Goal: Transaction & Acquisition: Purchase product/service

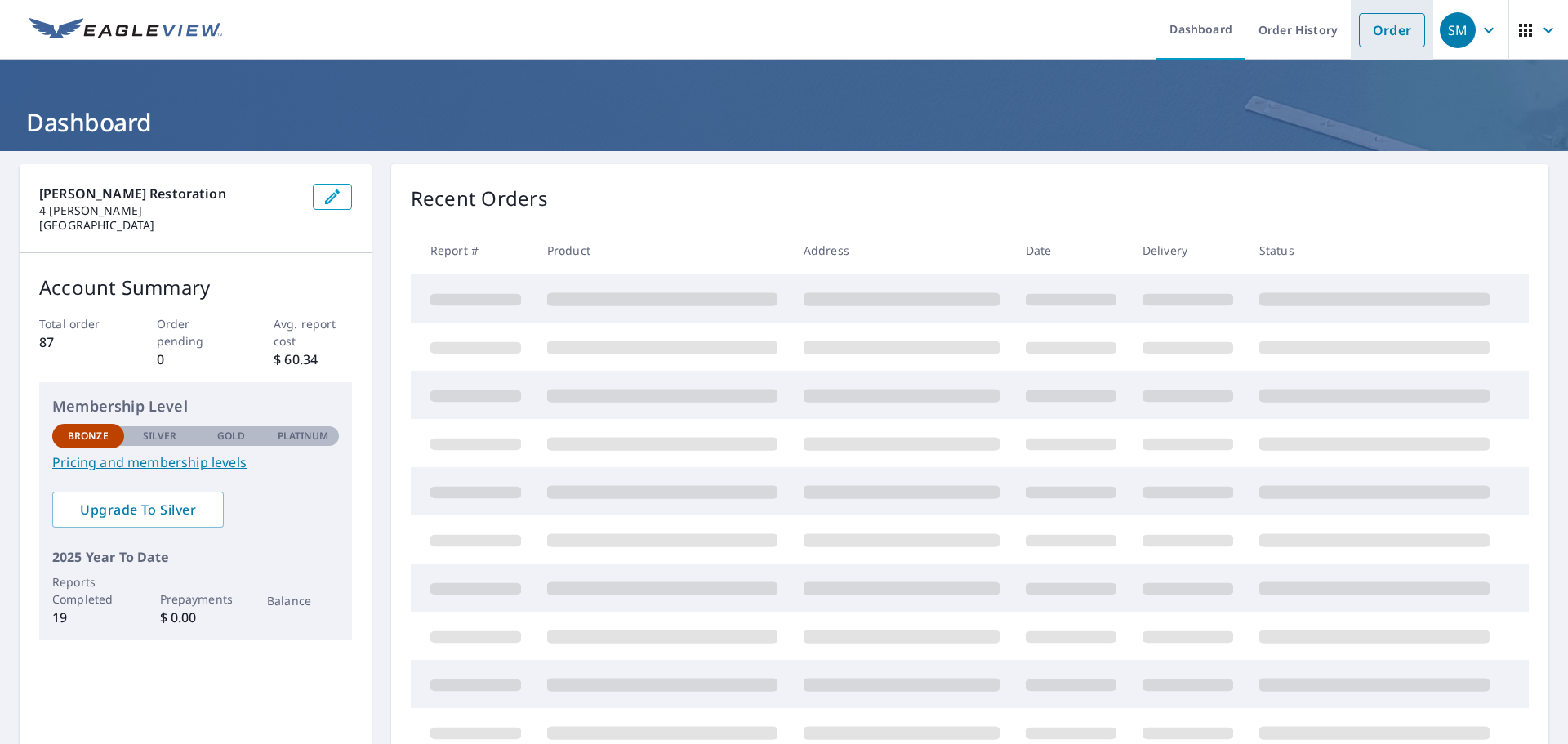
click at [1390, 26] on link "Order" at bounding box center [1391, 30] width 66 height 34
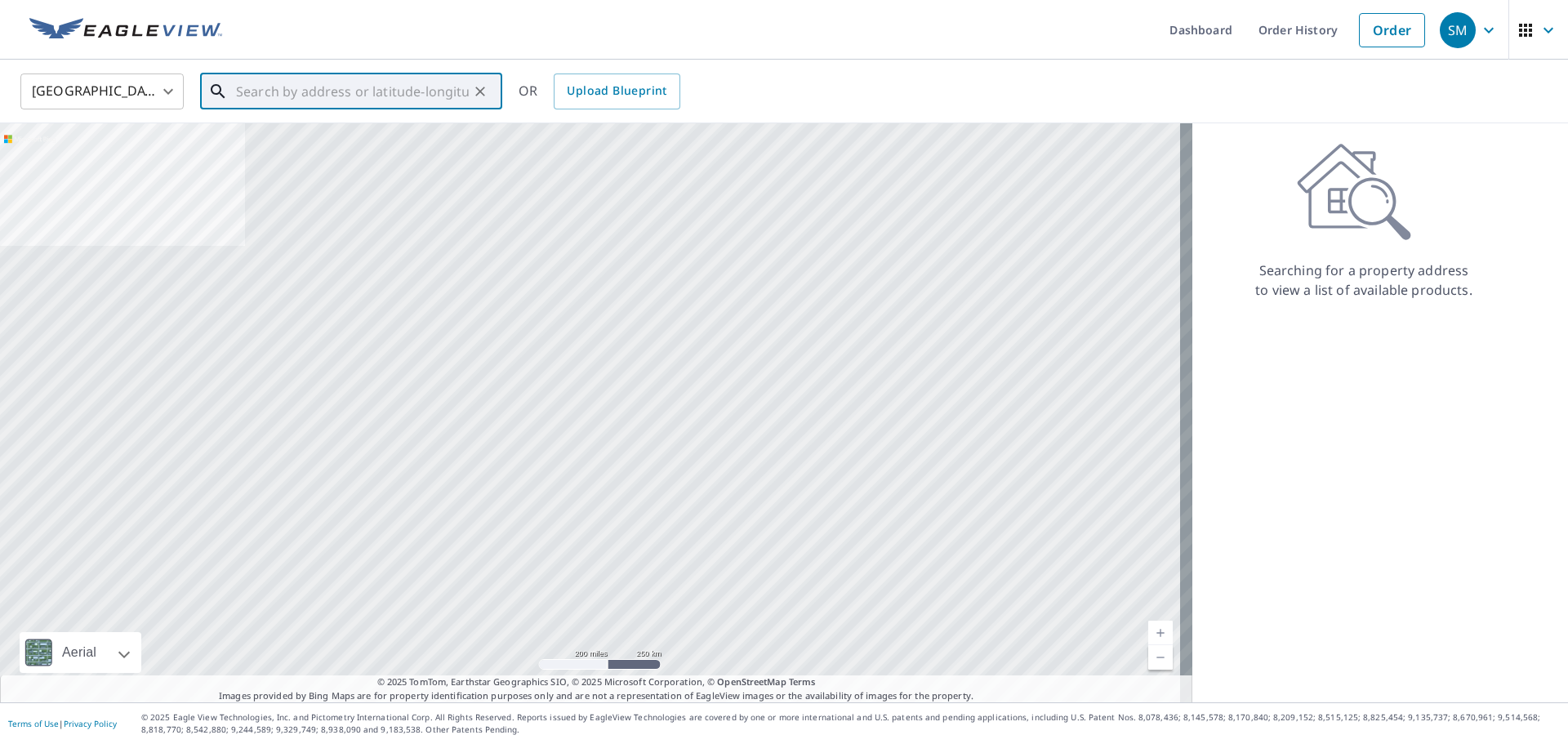
click at [301, 93] on input "text" at bounding box center [352, 92] width 233 height 46
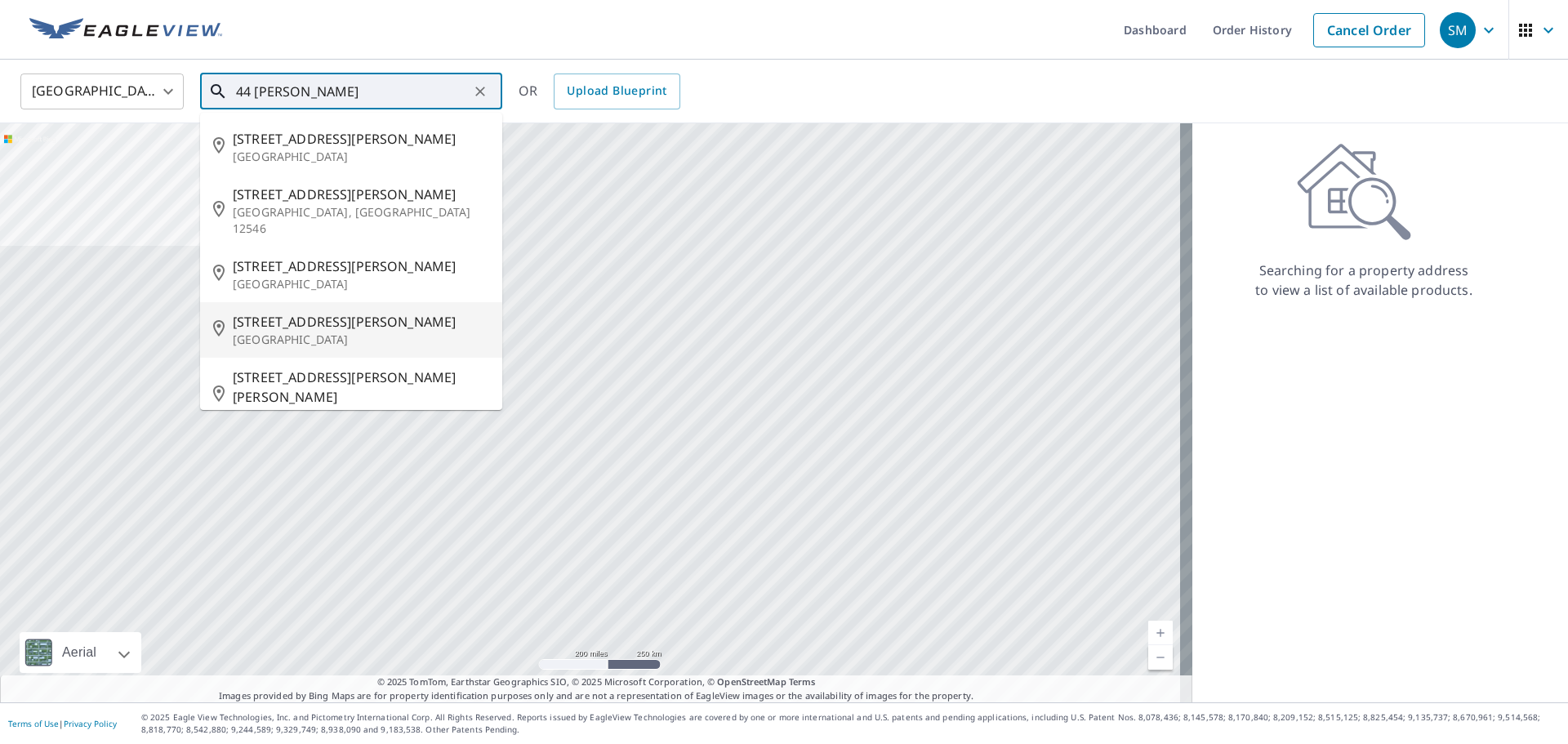
click at [271, 312] on span "[STREET_ADDRESS][PERSON_NAME]" at bounding box center [361, 321] width 256 height 19
type input "[STREET_ADDRESS][PERSON_NAME]"
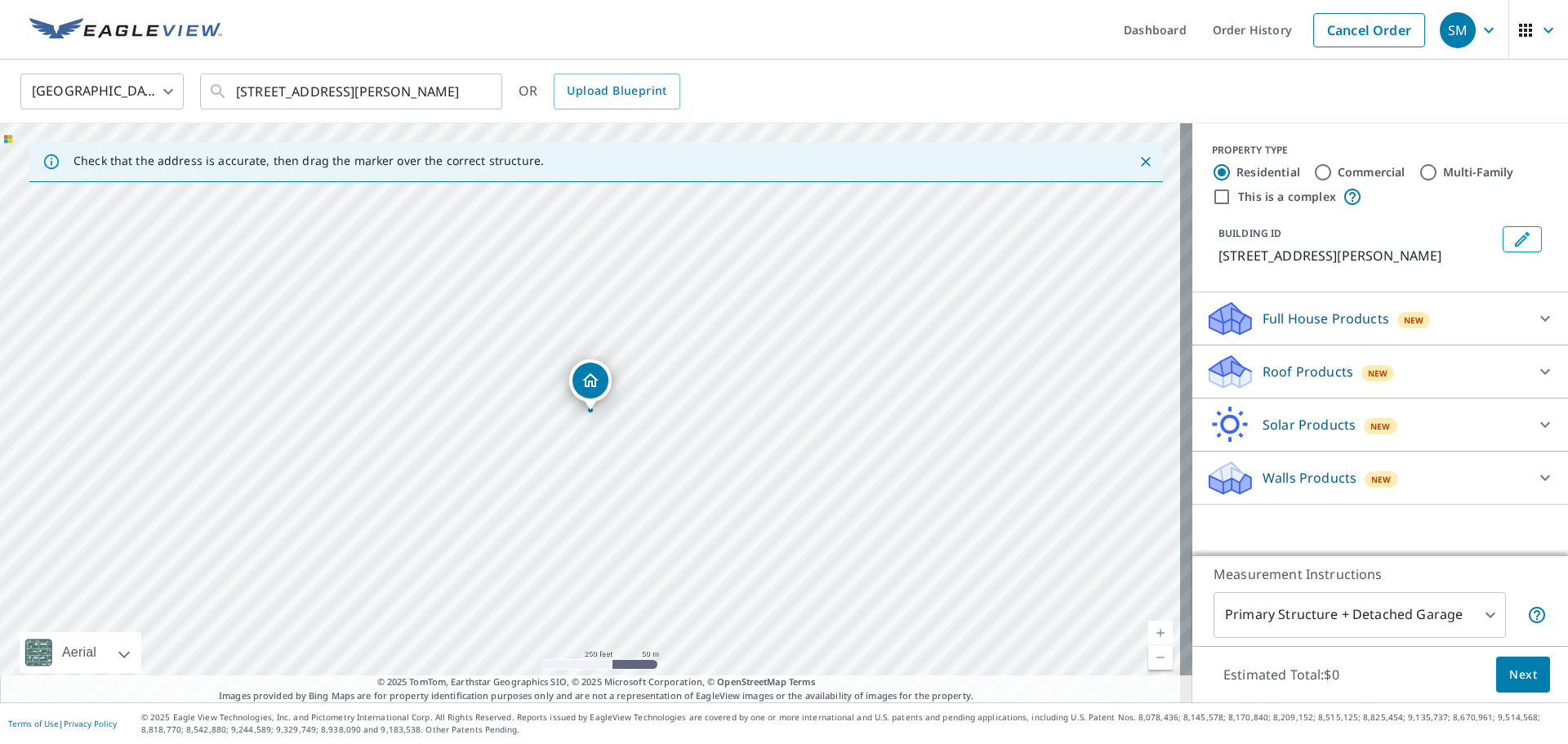
click at [1303, 362] on p "Roof Products" at bounding box center [1308, 372] width 91 height 19
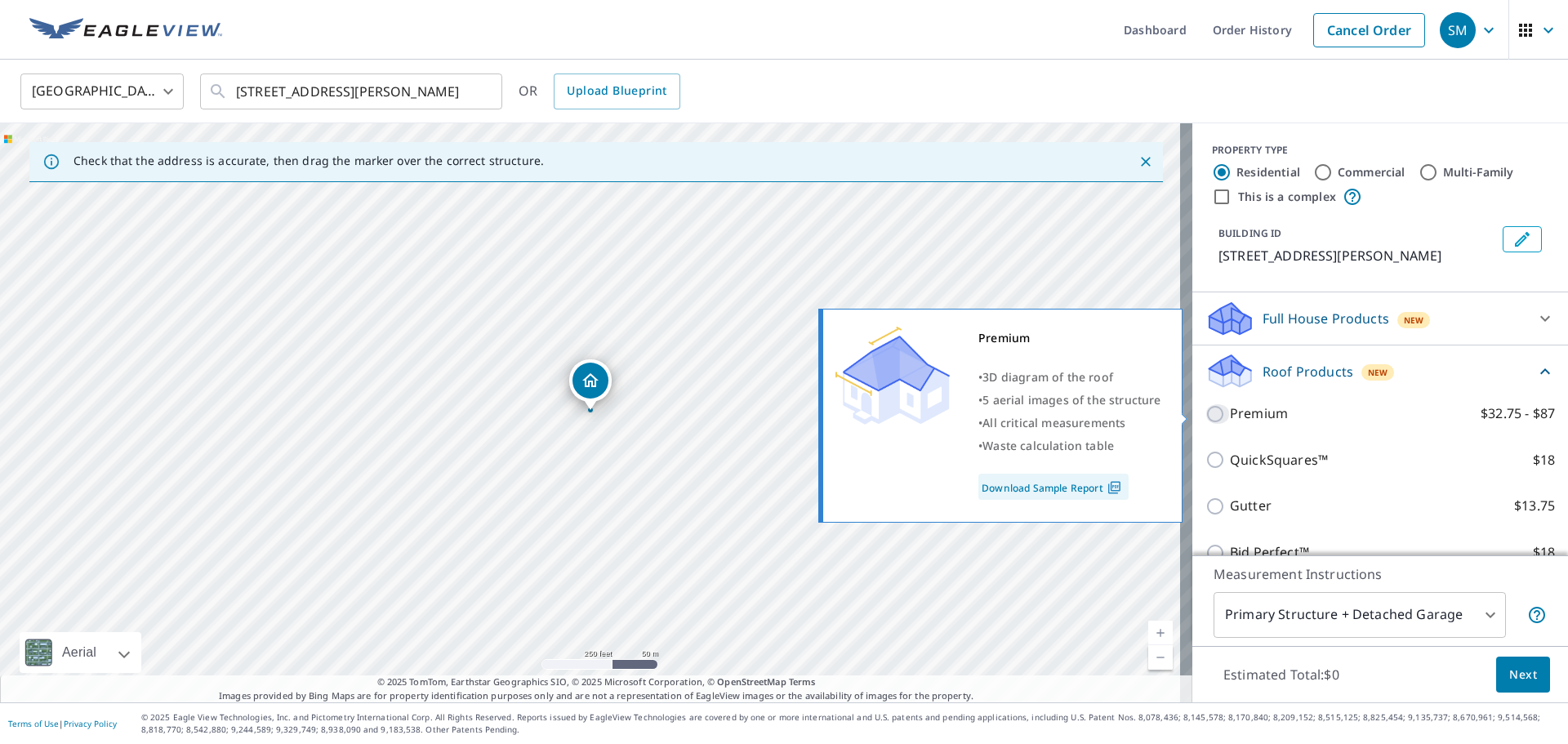
click at [1211, 416] on input "Premium $32.75 - $87" at bounding box center [1217, 414] width 25 height 19
checkbox input "true"
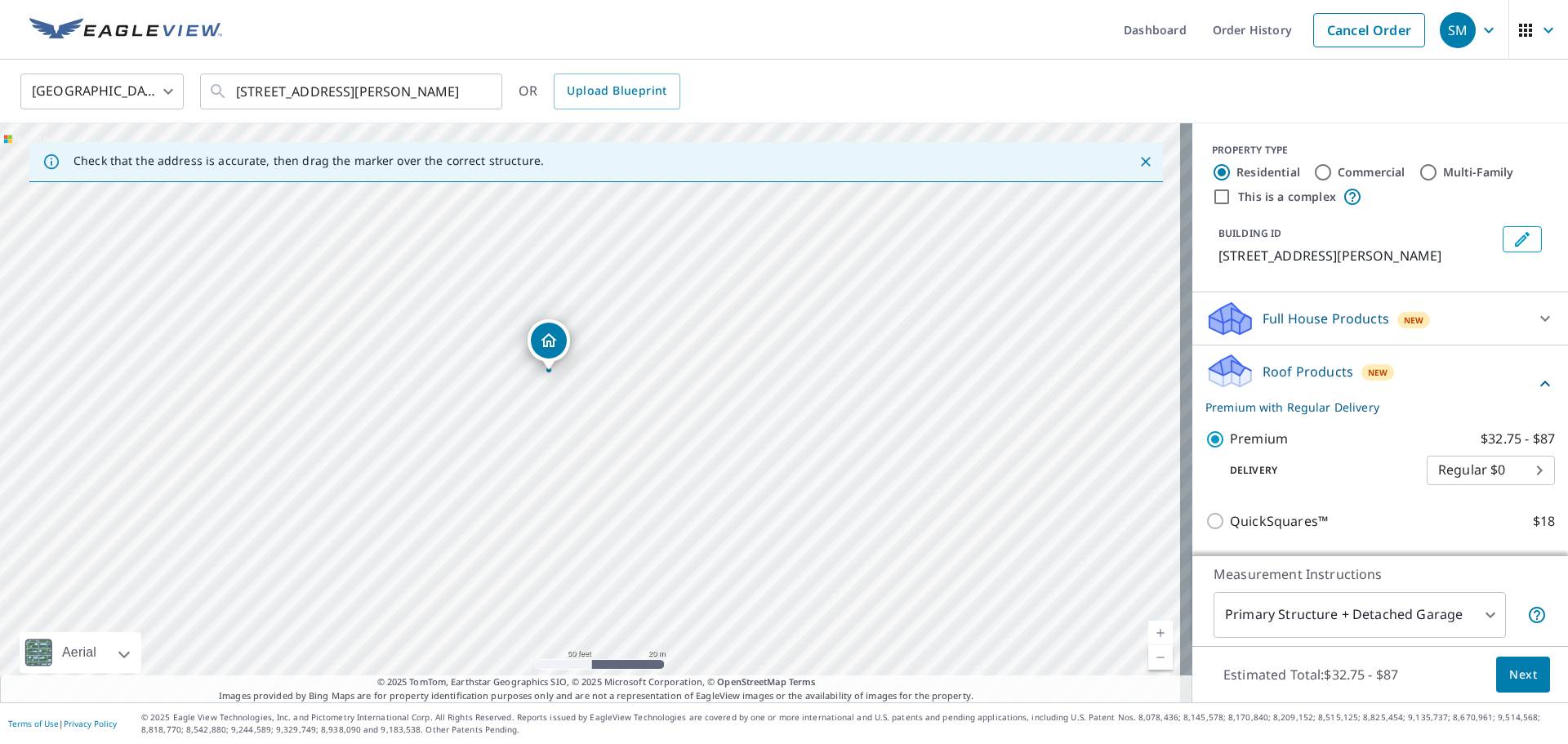
click at [552, 381] on div "[STREET_ADDRESS][PERSON_NAME]" at bounding box center [596, 413] width 1193 height 579
click at [516, 352] on div "[STREET_ADDRESS][PERSON_NAME]" at bounding box center [596, 413] width 1193 height 579
click at [592, 390] on div "Dropped pin, building 1, Residential property, 44 Wakeman Rd New Canaan, CT 068…" at bounding box center [590, 380] width 36 height 36
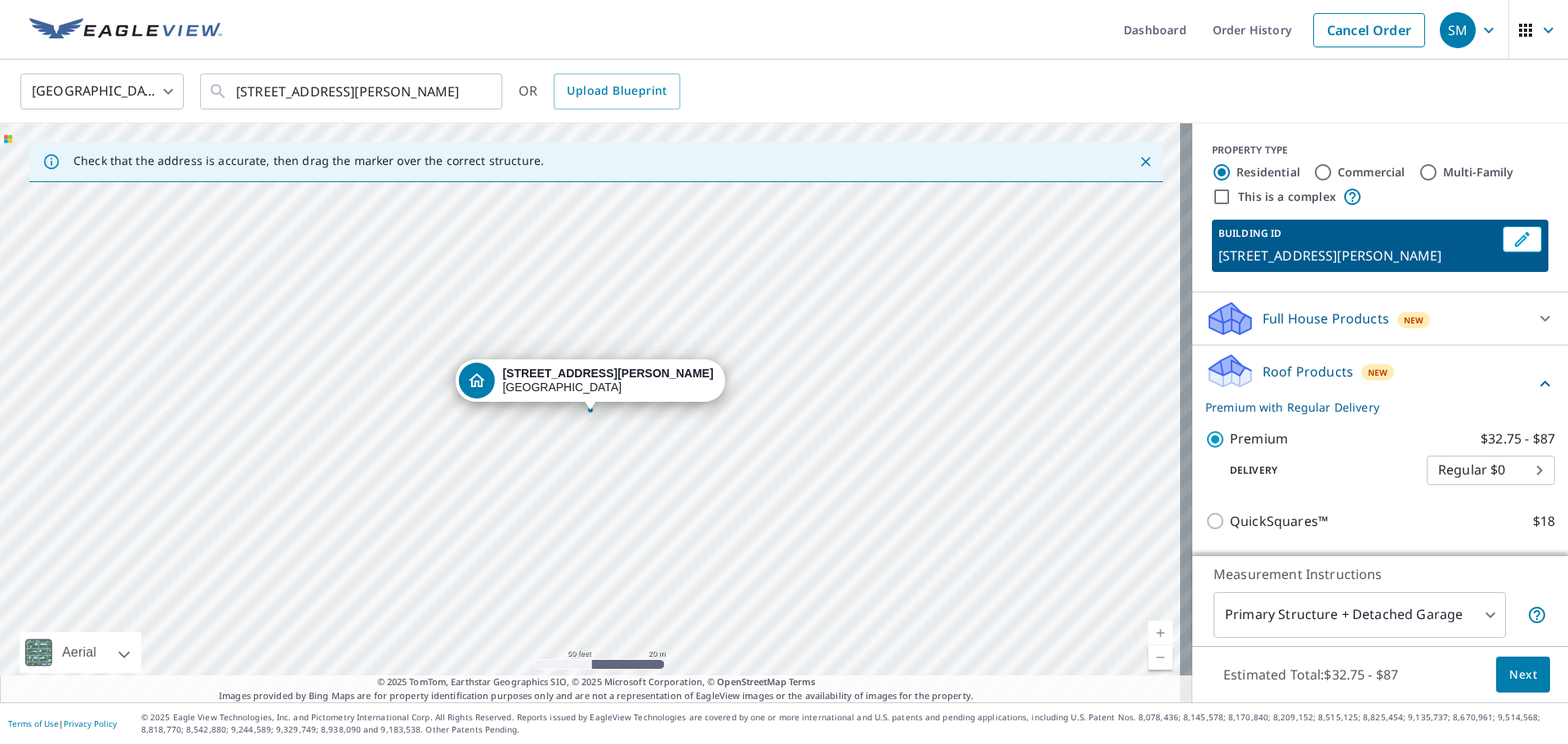
click at [601, 433] on div "[STREET_ADDRESS][PERSON_NAME]" at bounding box center [596, 413] width 1193 height 579
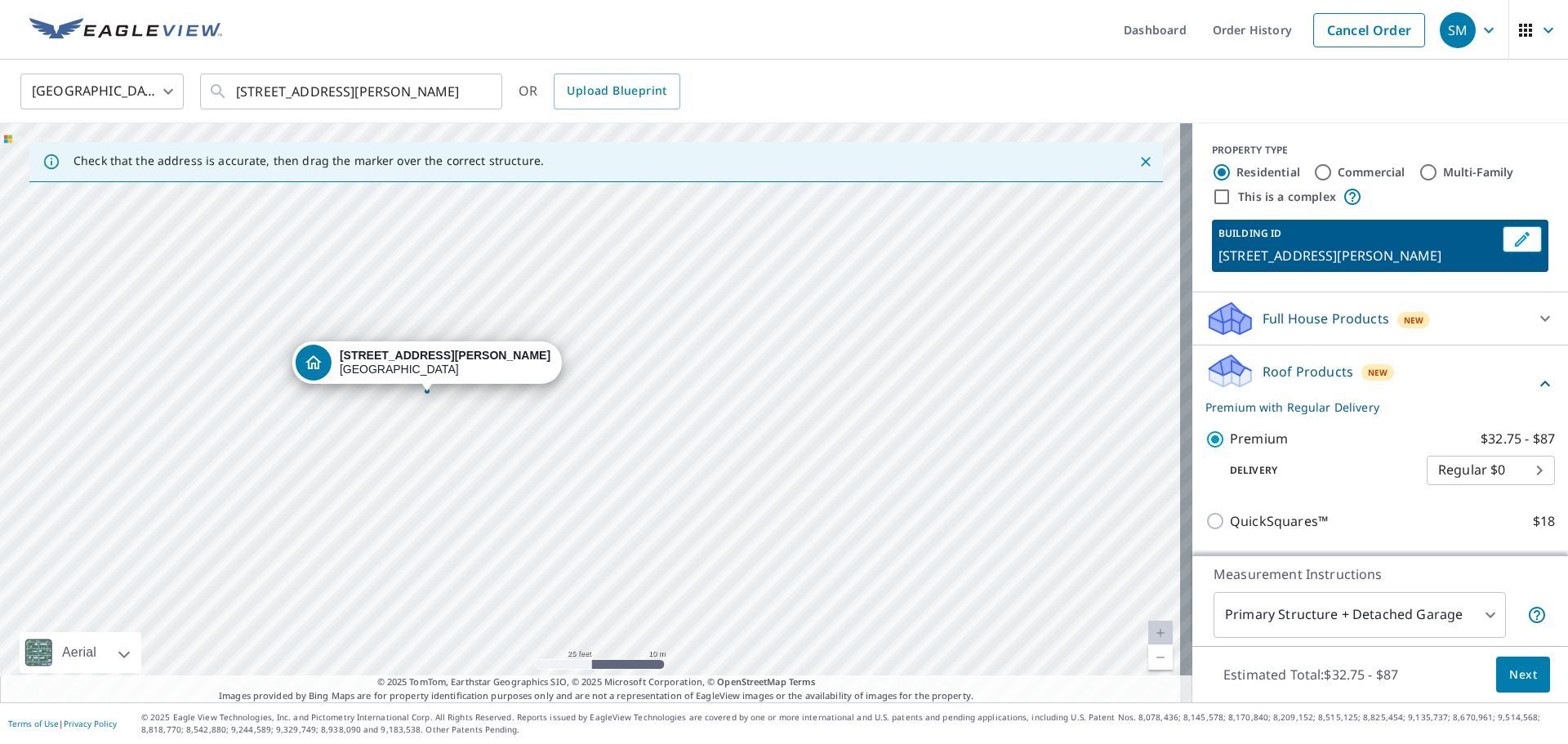
click at [1149, 635] on link "Current Level 20, Zoom In Disabled" at bounding box center [1161, 633] width 25 height 25
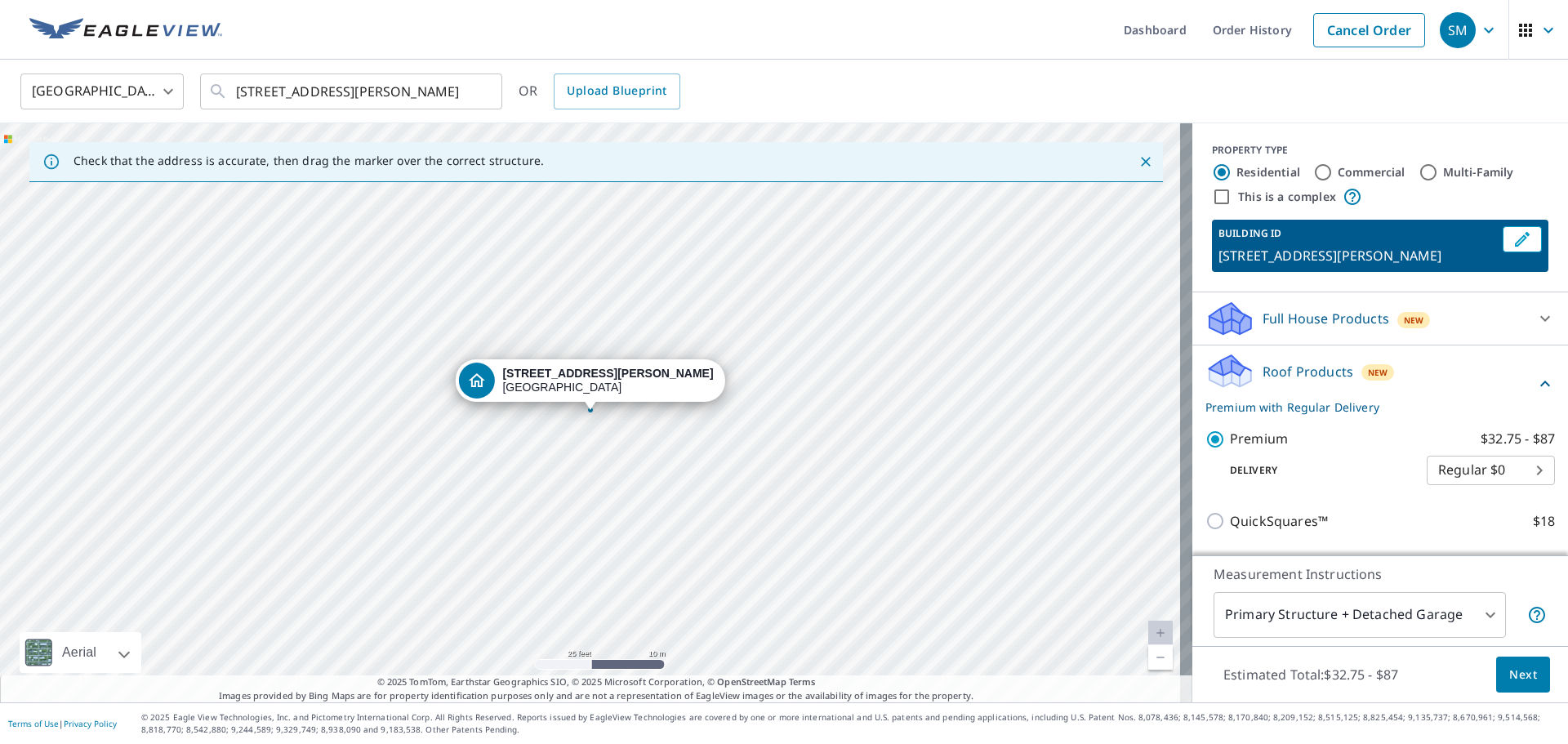
click at [646, 450] on div "[STREET_ADDRESS][PERSON_NAME]" at bounding box center [596, 413] width 1193 height 579
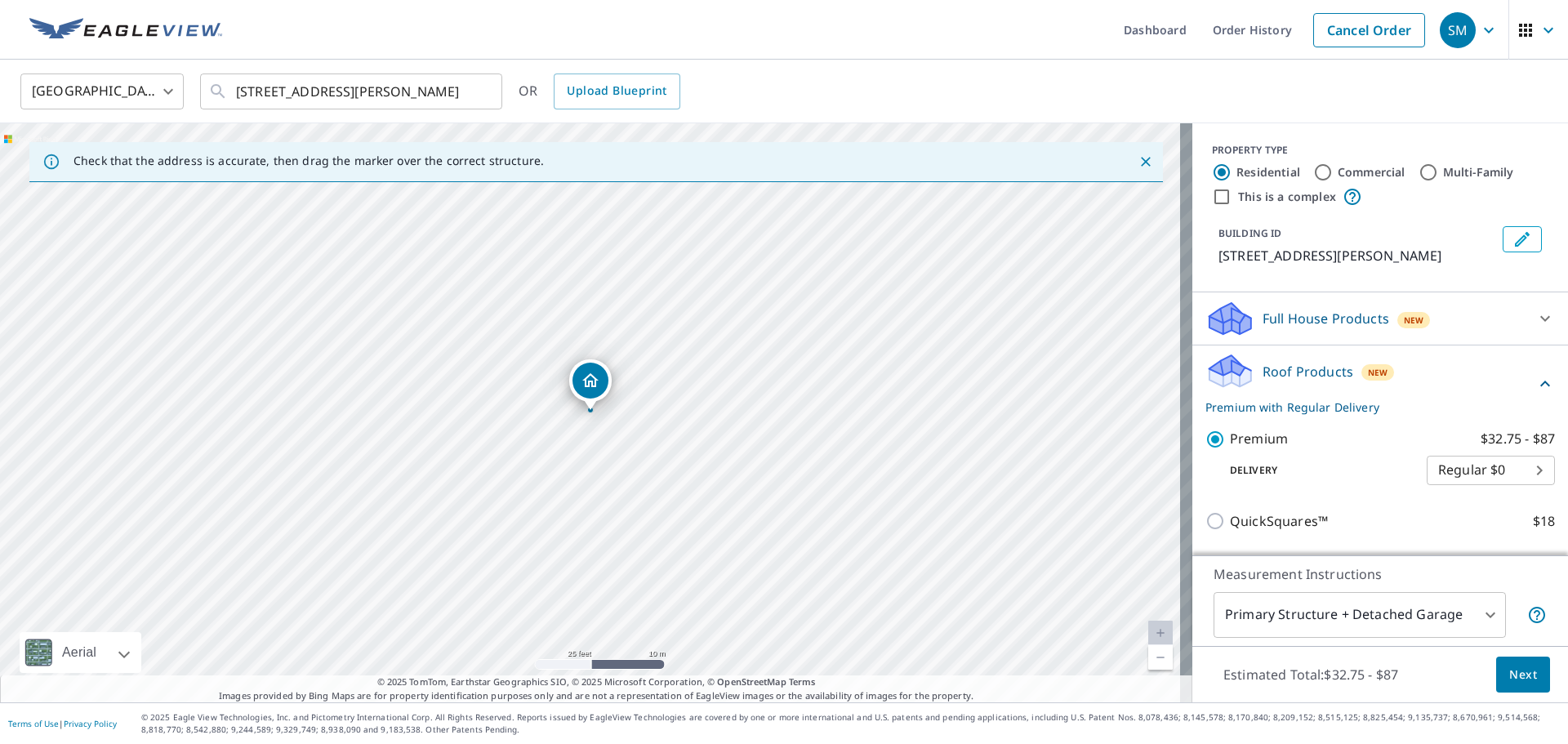
drag, startPoint x: 674, startPoint y: 507, endPoint x: 607, endPoint y: 507, distance: 67.0
click at [607, 507] on div "[STREET_ADDRESS][PERSON_NAME]" at bounding box center [596, 413] width 1193 height 579
drag, startPoint x: 807, startPoint y: 431, endPoint x: 869, endPoint y: 565, distance: 147.6
click at [869, 565] on div "[STREET_ADDRESS][PERSON_NAME]" at bounding box center [596, 413] width 1193 height 579
drag, startPoint x: 657, startPoint y: 504, endPoint x: 564, endPoint y: 367, distance: 165.6
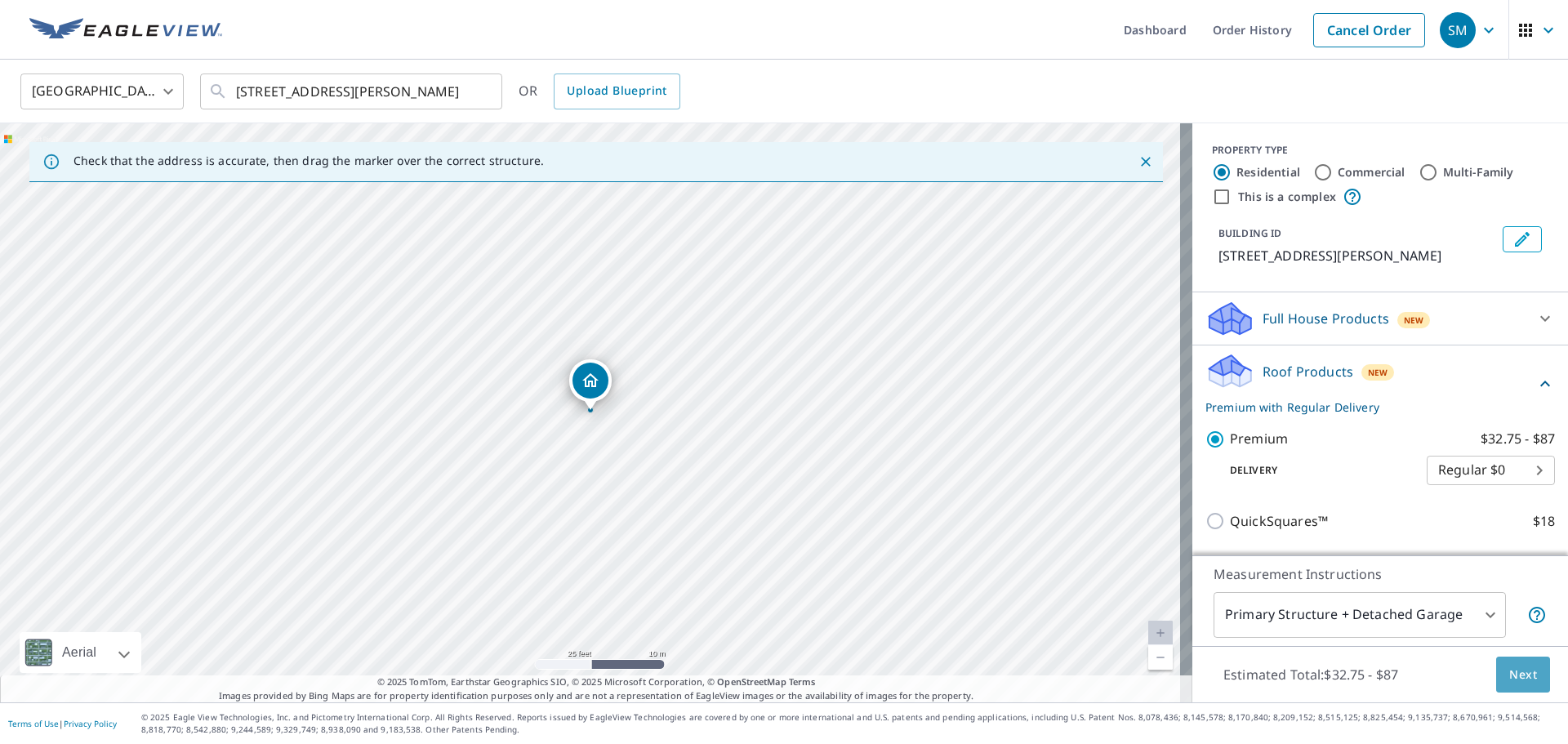
click at [1521, 684] on button "Next" at bounding box center [1523, 675] width 54 height 37
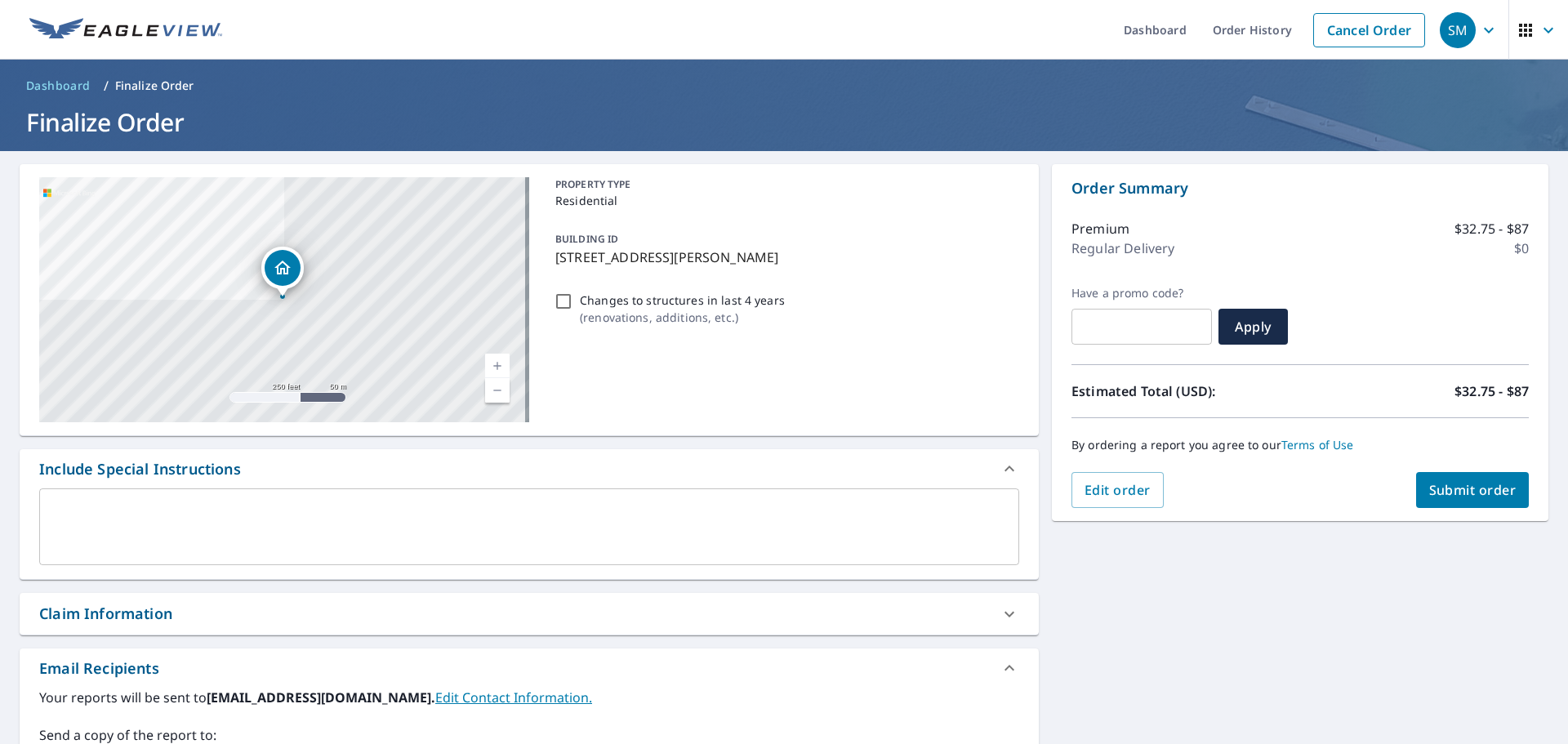
scroll to position [245, 0]
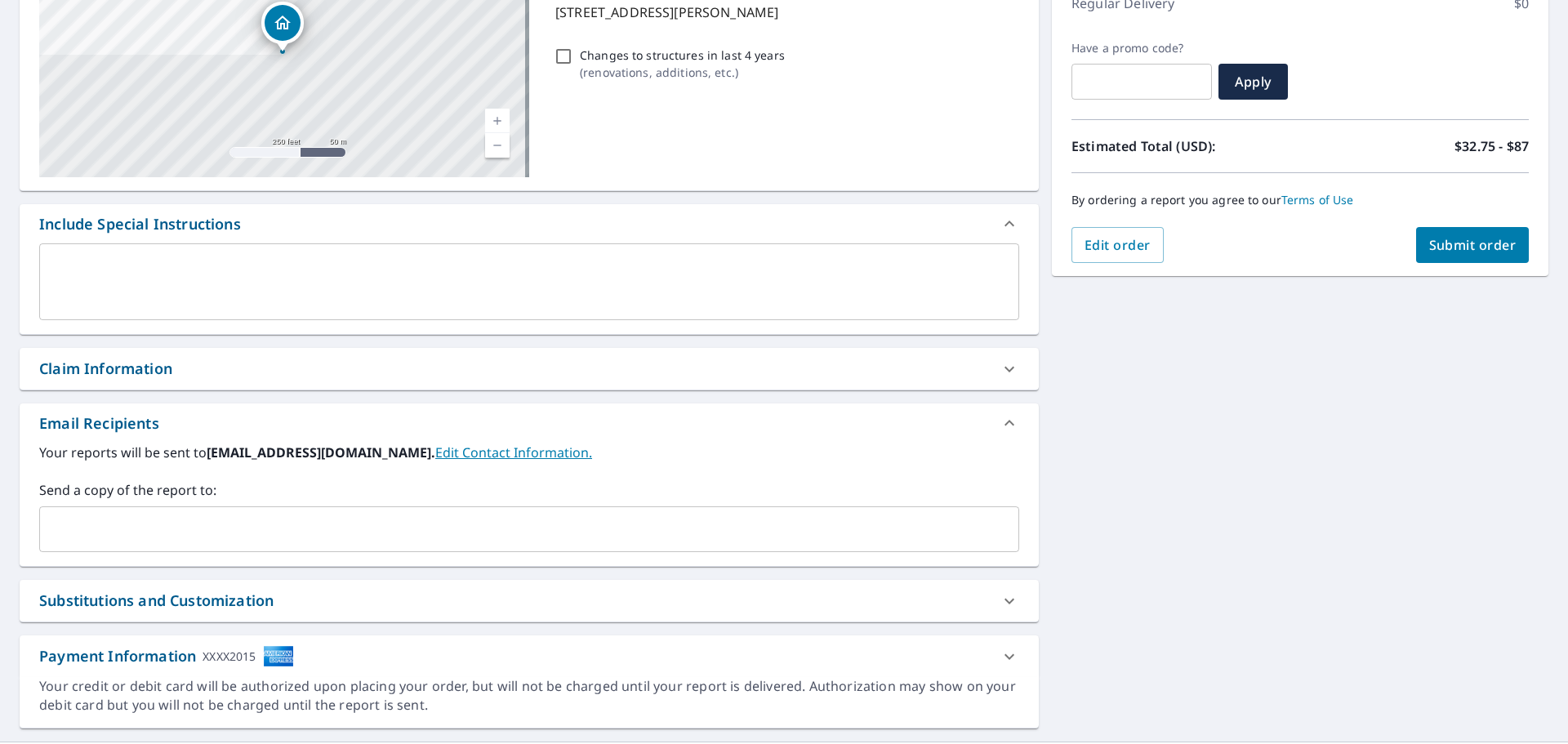
click at [1444, 255] on button "Submit order" at bounding box center [1473, 244] width 114 height 36
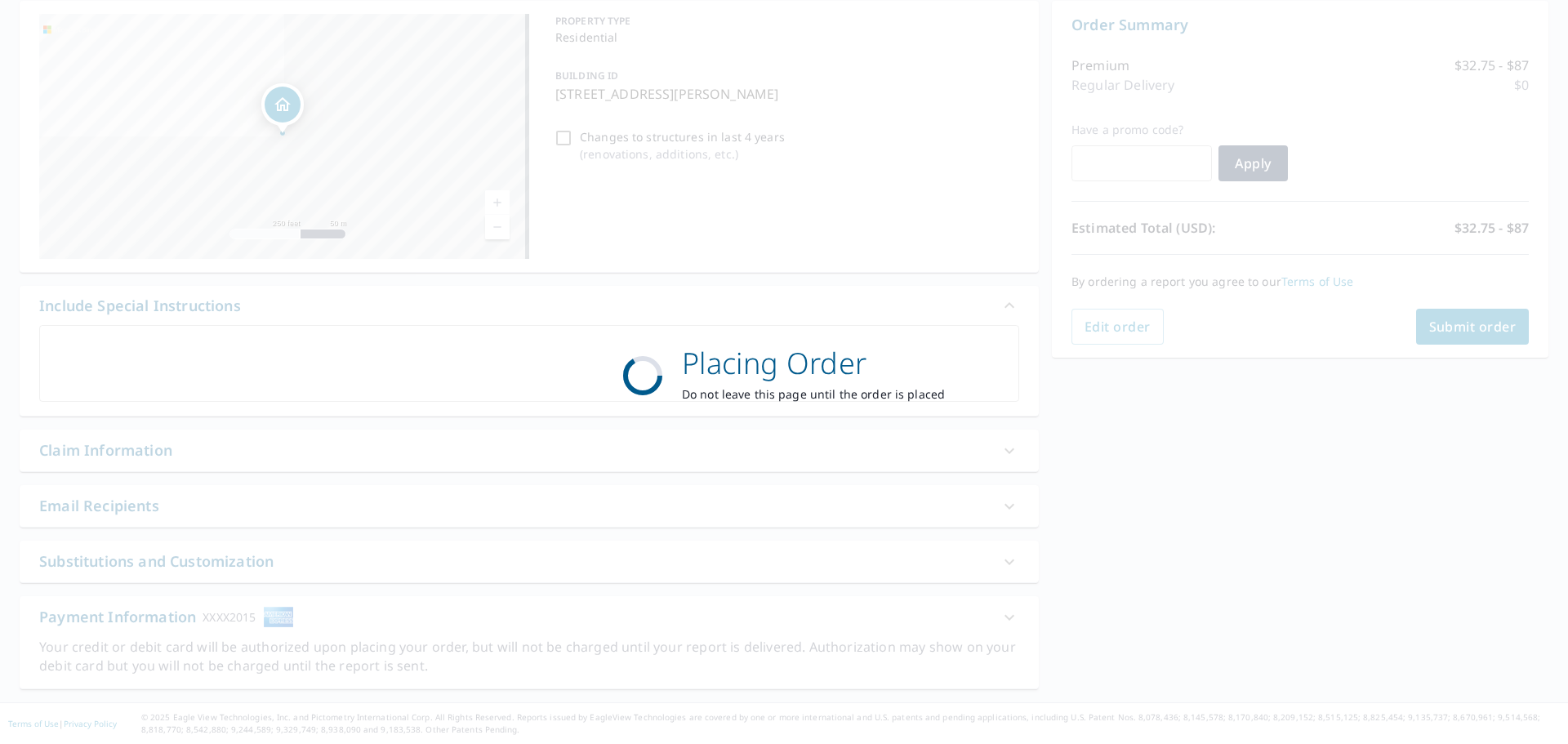
scroll to position [163, 0]
